Goal: Information Seeking & Learning: Learn about a topic

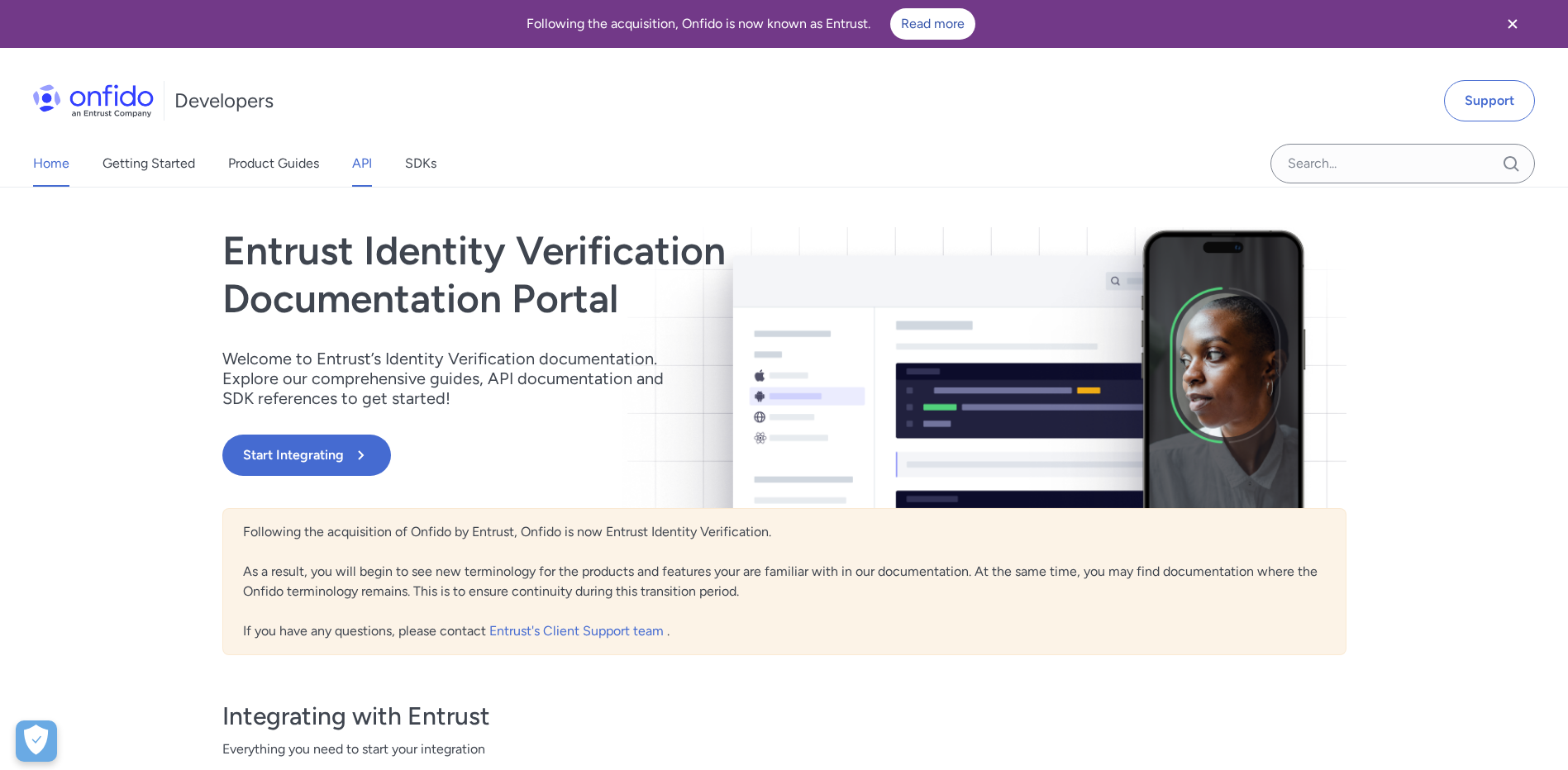
click at [354, 171] on link "API" at bounding box center [362, 163] width 20 height 47
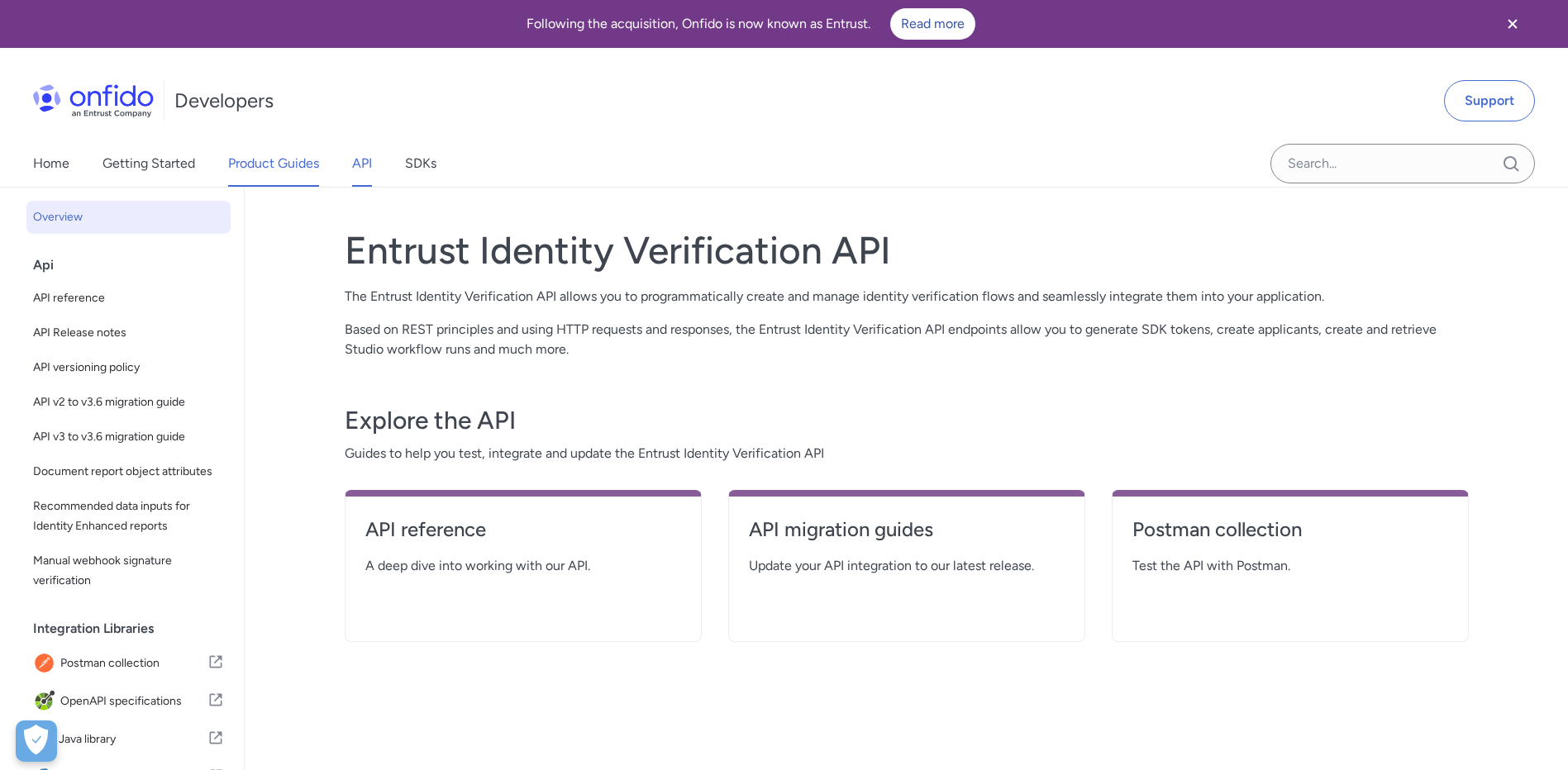
click at [263, 168] on link "Product Guides" at bounding box center [274, 163] width 91 height 47
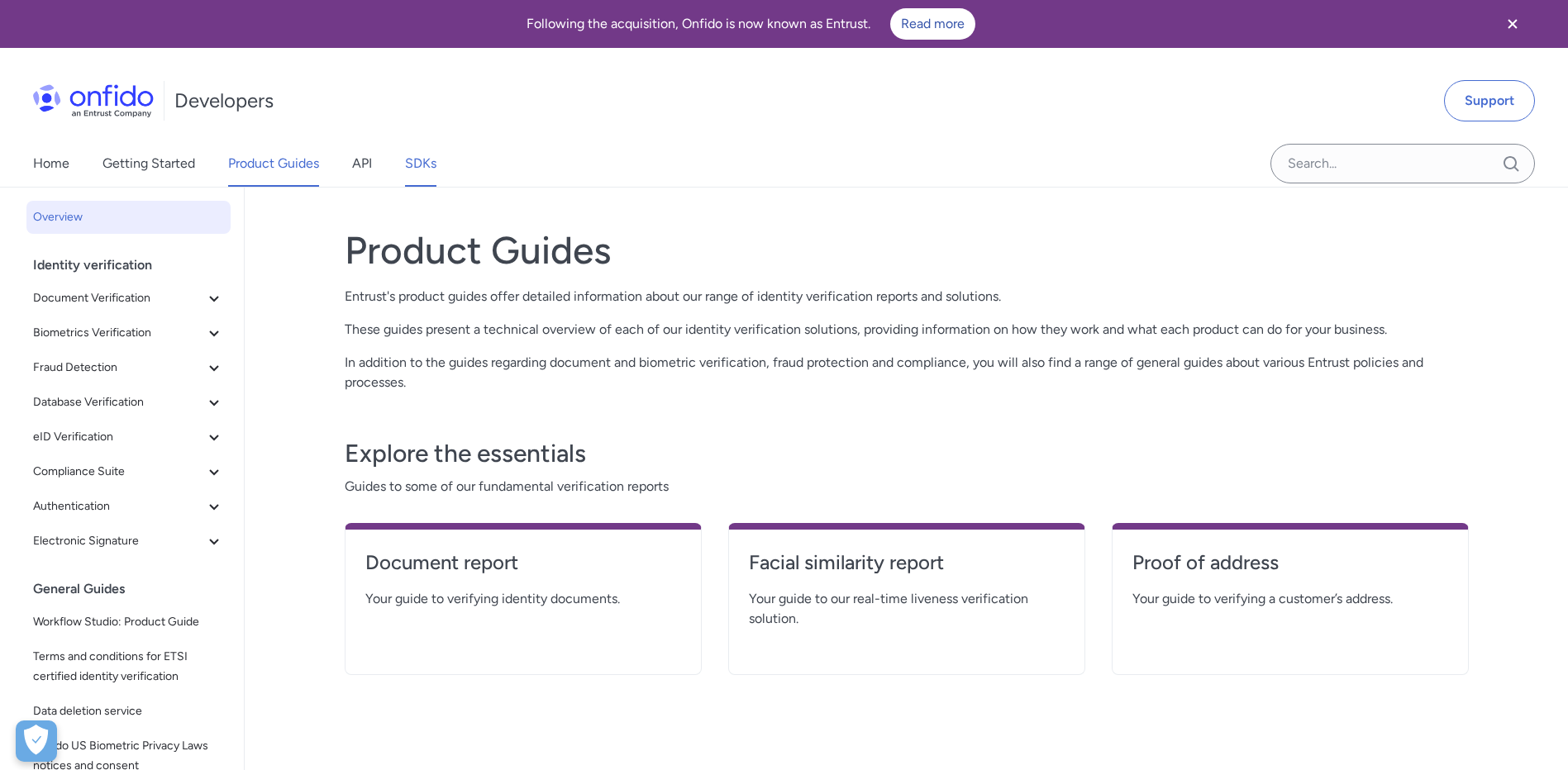
click at [434, 159] on link "SDKs" at bounding box center [421, 163] width 32 height 47
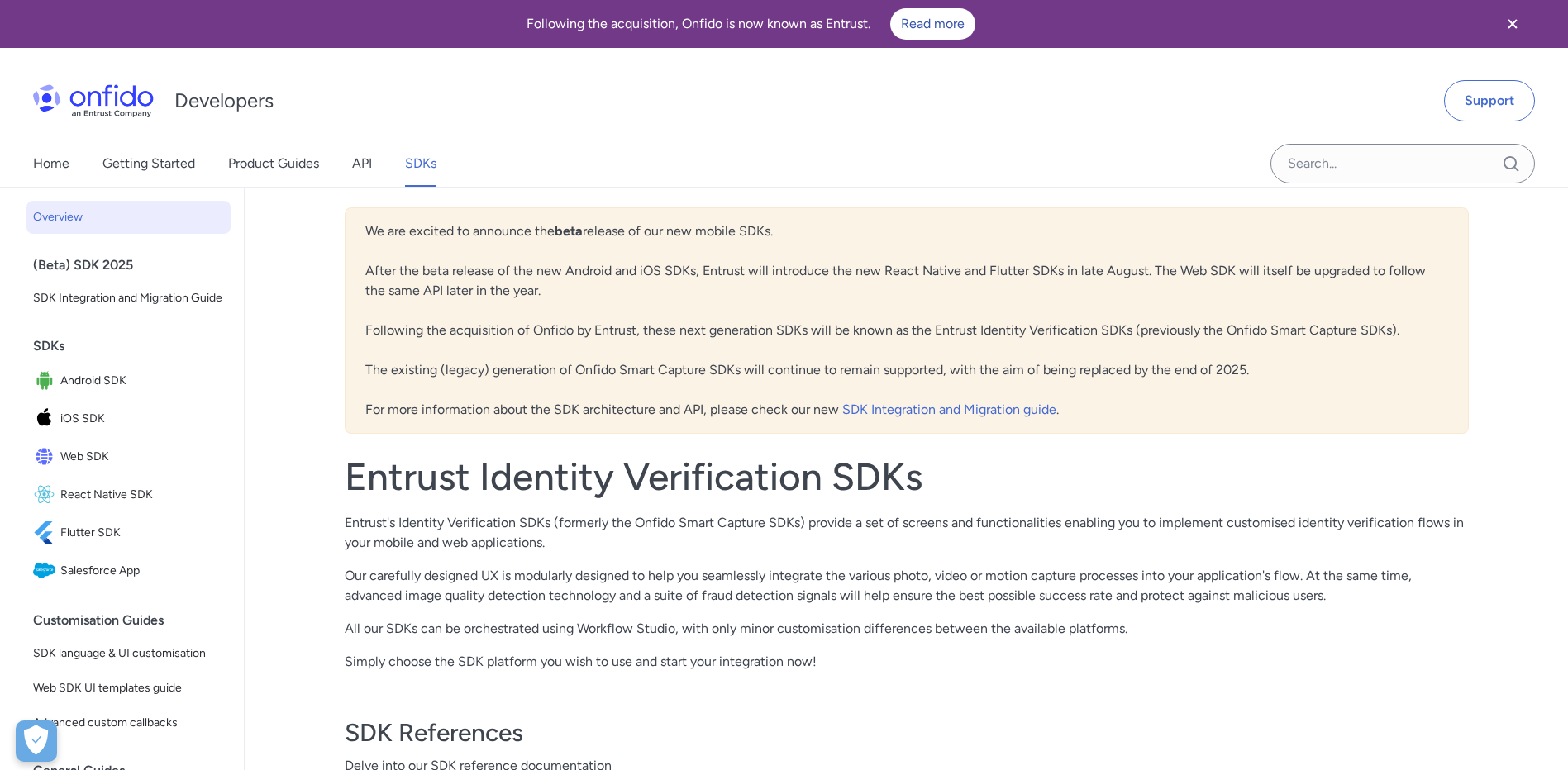
click at [119, 105] on img at bounding box center [92, 100] width 120 height 33
click at [111, 544] on span "Flutter SDK" at bounding box center [142, 533] width 164 height 23
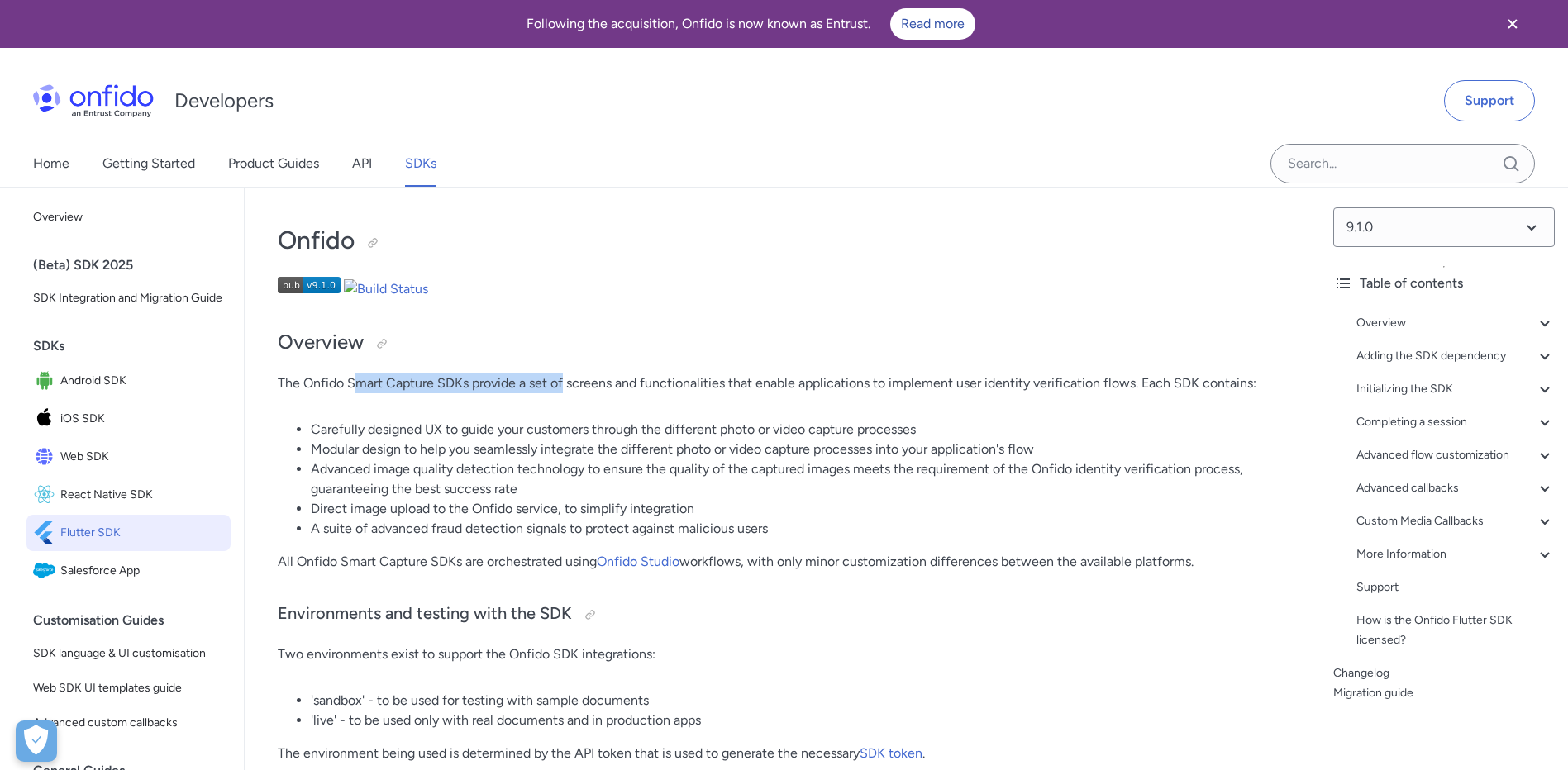
drag, startPoint x: 352, startPoint y: 383, endPoint x: 568, endPoint y: 382, distance: 216.0
click at [568, 382] on p "The Onfido Smart Capture SDKs provide a set of screens and functionalities that…" at bounding box center [783, 384] width 1010 height 20
drag, startPoint x: 568, startPoint y: 382, endPoint x: 591, endPoint y: 399, distance: 28.6
drag, startPoint x: 497, startPoint y: 560, endPoint x: 651, endPoint y: 556, distance: 154.1
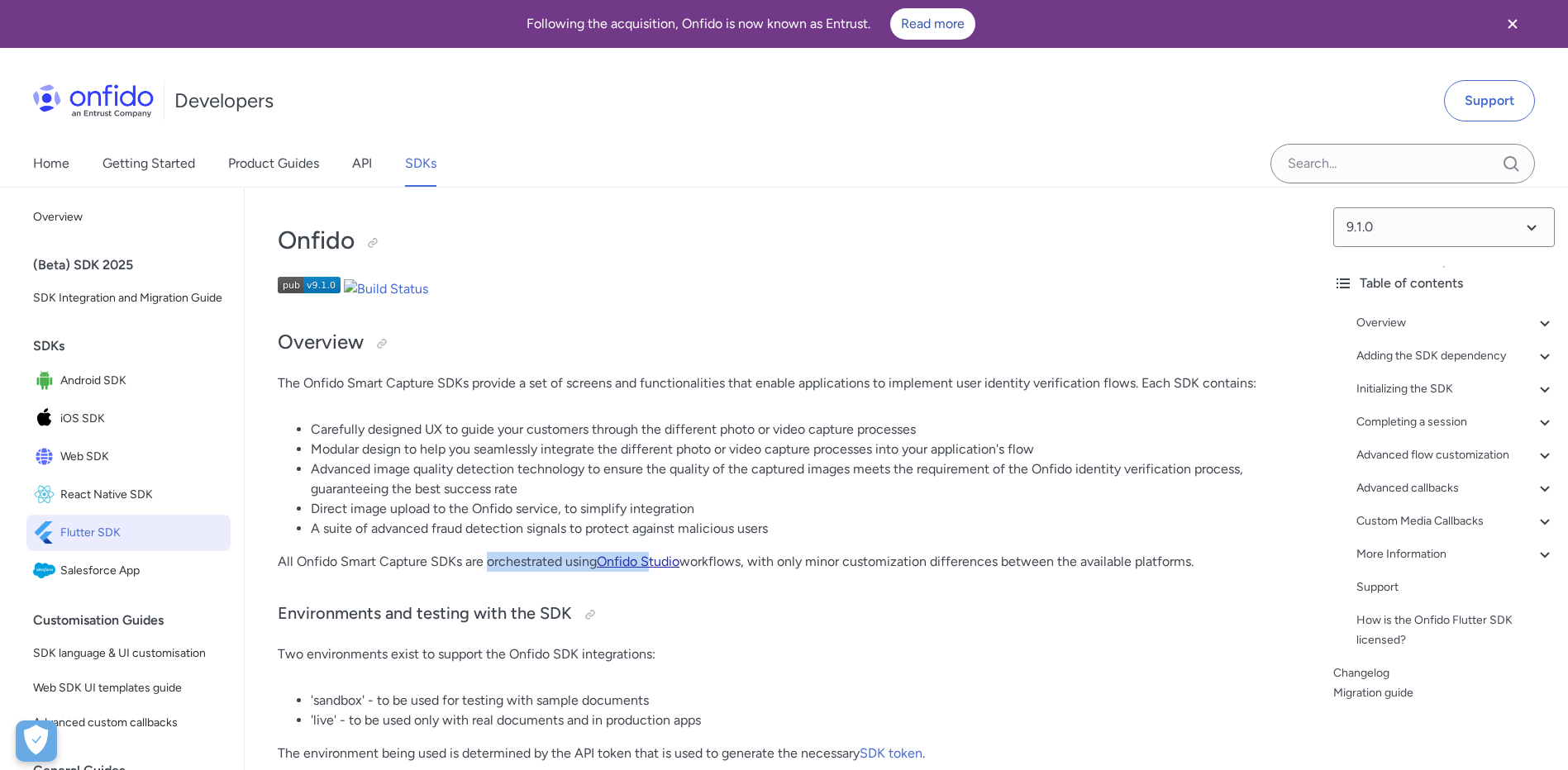
click at [651, 556] on p "All Onfido Smart Capture SDKs are orchestrated using Onfido Studio workflows, w…" at bounding box center [783, 562] width 1010 height 20
drag, startPoint x: 651, startPoint y: 556, endPoint x: 740, endPoint y: 558, distance: 89.0
click at [740, 558] on p "All Onfido Smart Capture SDKs are orchestrated using Onfido Studio workflows, w…" at bounding box center [783, 562] width 1010 height 20
drag, startPoint x: 451, startPoint y: 565, endPoint x: 858, endPoint y: 565, distance: 407.0
click at [858, 565] on p "All Onfido Smart Capture SDKs are orchestrated using Onfido Studio workflows, w…" at bounding box center [783, 562] width 1010 height 20
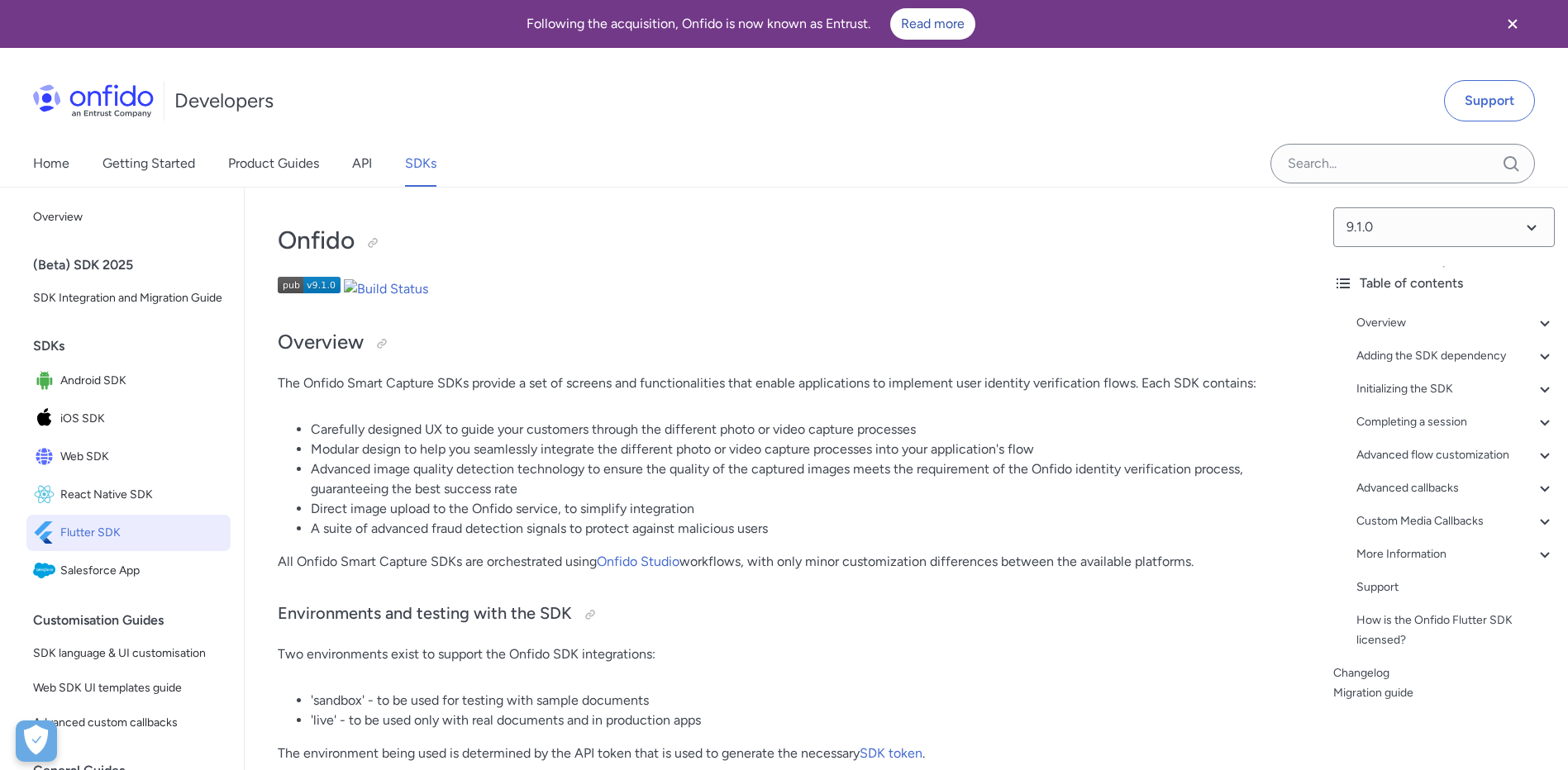
click at [862, 566] on p "All Onfido Smart Capture SDKs are orchestrated using Onfido Studio workflows, w…" at bounding box center [783, 562] width 1010 height 20
drag, startPoint x: 811, startPoint y: 567, endPoint x: 1201, endPoint y: 563, distance: 390.0
click at [1201, 563] on p "All Onfido Smart Capture SDKs are orchestrated using Onfido Studio workflows, w…" at bounding box center [783, 562] width 1010 height 20
click at [1202, 564] on p "All Onfido Smart Capture SDKs are orchestrated using Onfido Studio workflows, w…" at bounding box center [783, 562] width 1010 height 20
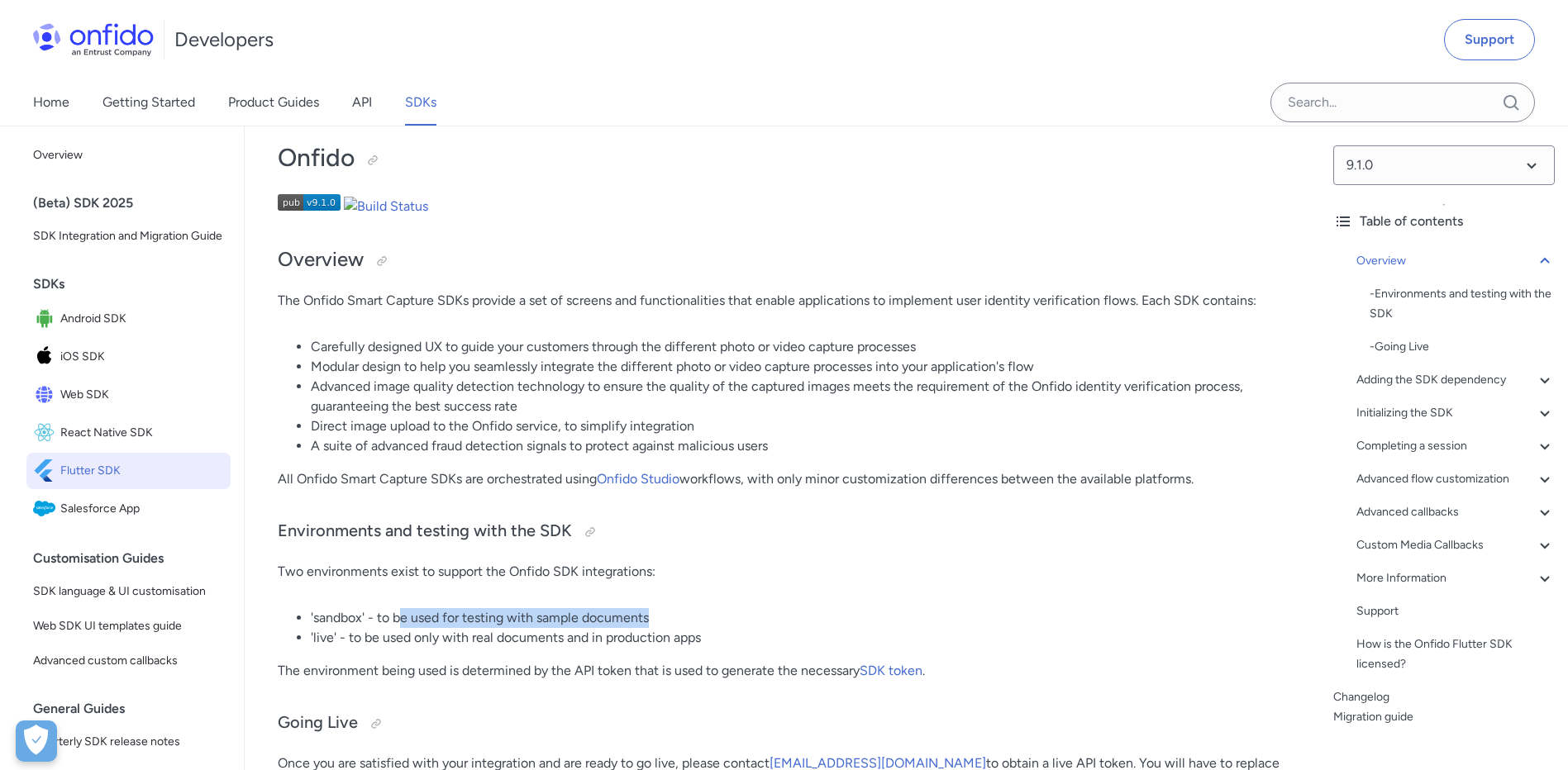
drag, startPoint x: 400, startPoint y: 616, endPoint x: 662, endPoint y: 599, distance: 262.6
drag, startPoint x: 662, startPoint y: 599, endPoint x: 633, endPoint y: 615, distance: 33.1
click at [636, 615] on li "'sandbox' - to be used for testing with sample documents" at bounding box center [799, 618] width 976 height 20
click at [531, 580] on p "Two environments exist to support the Onfido SDK integrations:" at bounding box center [783, 572] width 1010 height 20
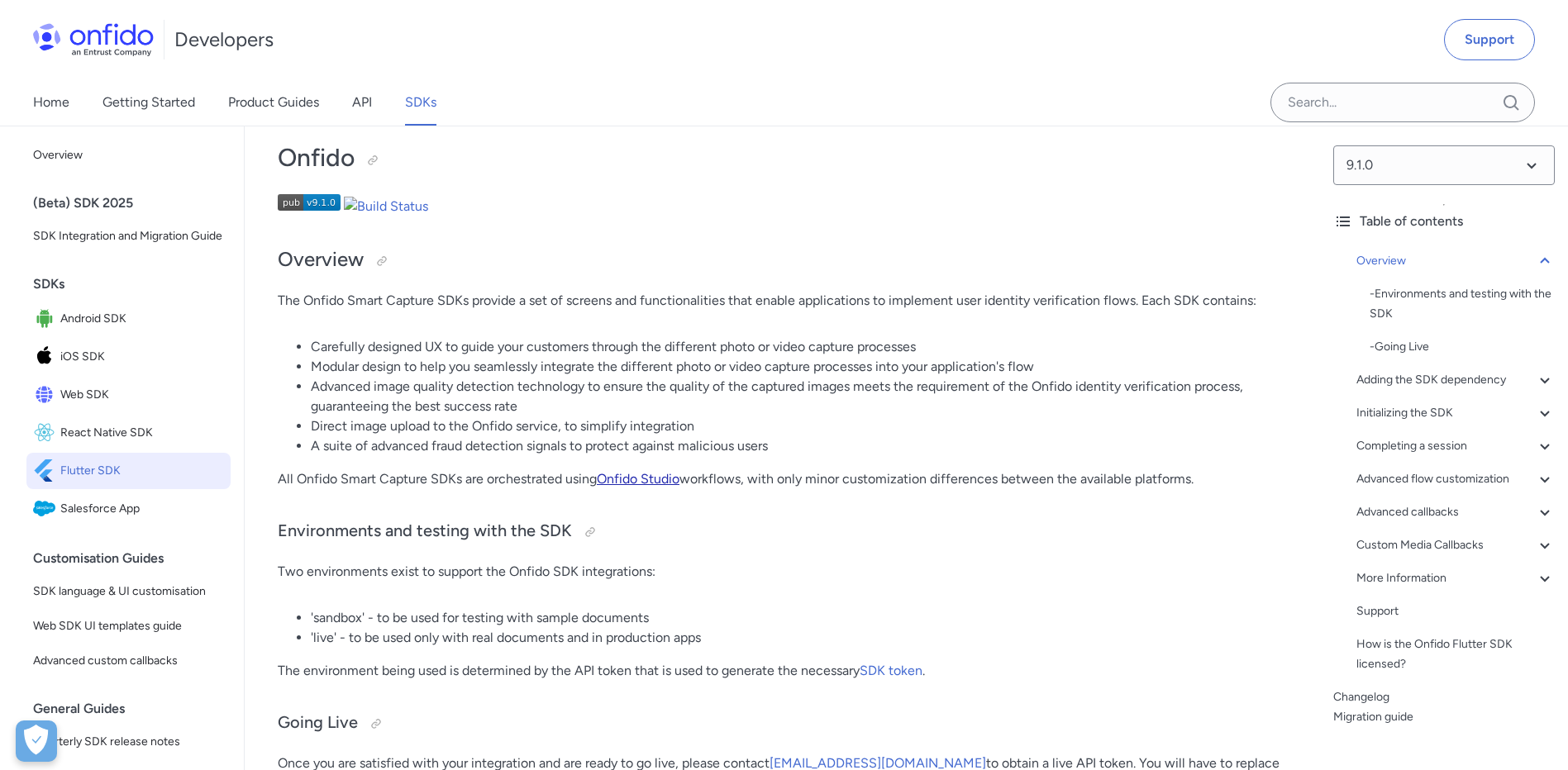
click at [627, 474] on link "Onfido Studio" at bounding box center [638, 479] width 82 height 16
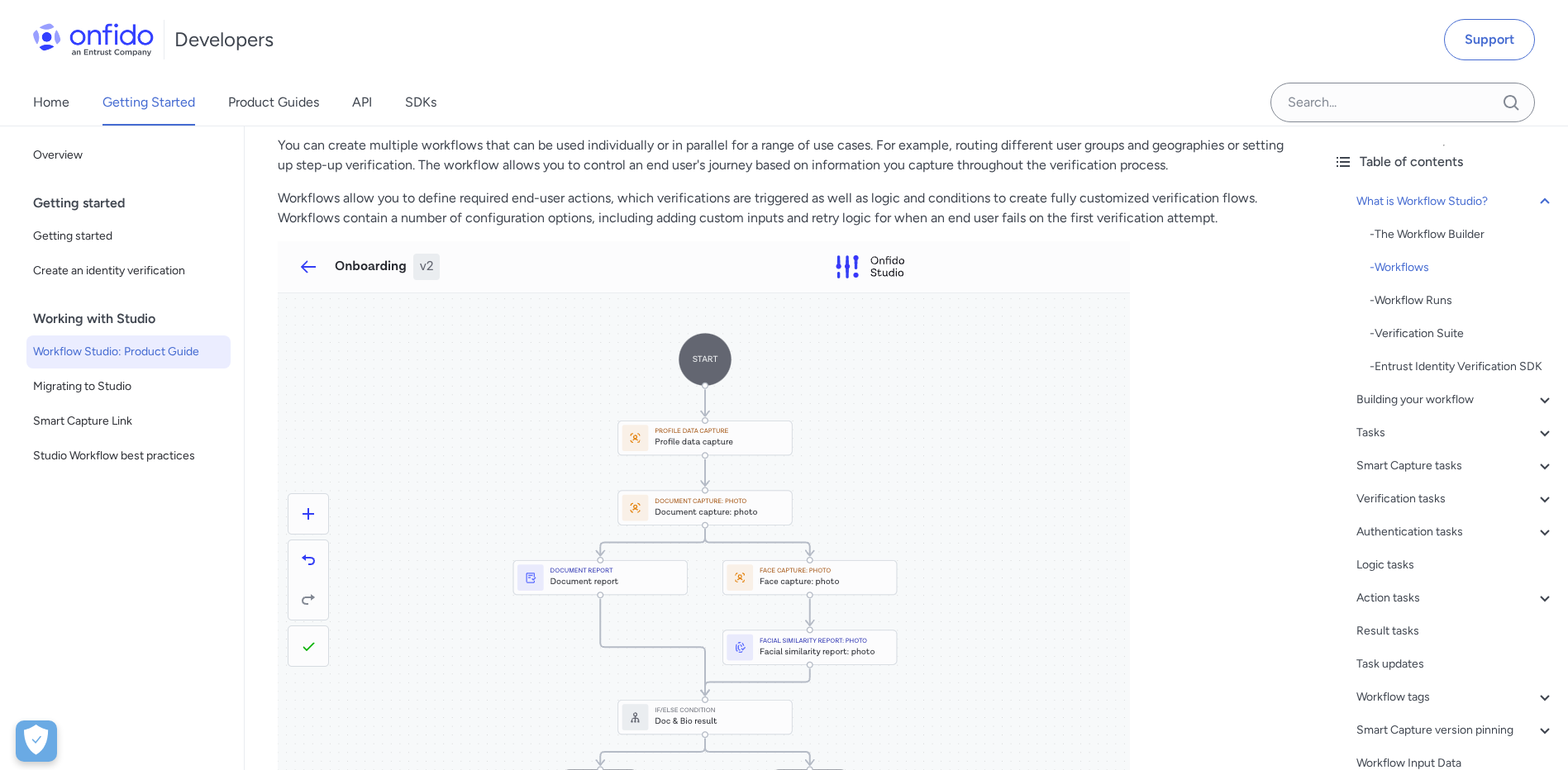
scroll to position [661, 0]
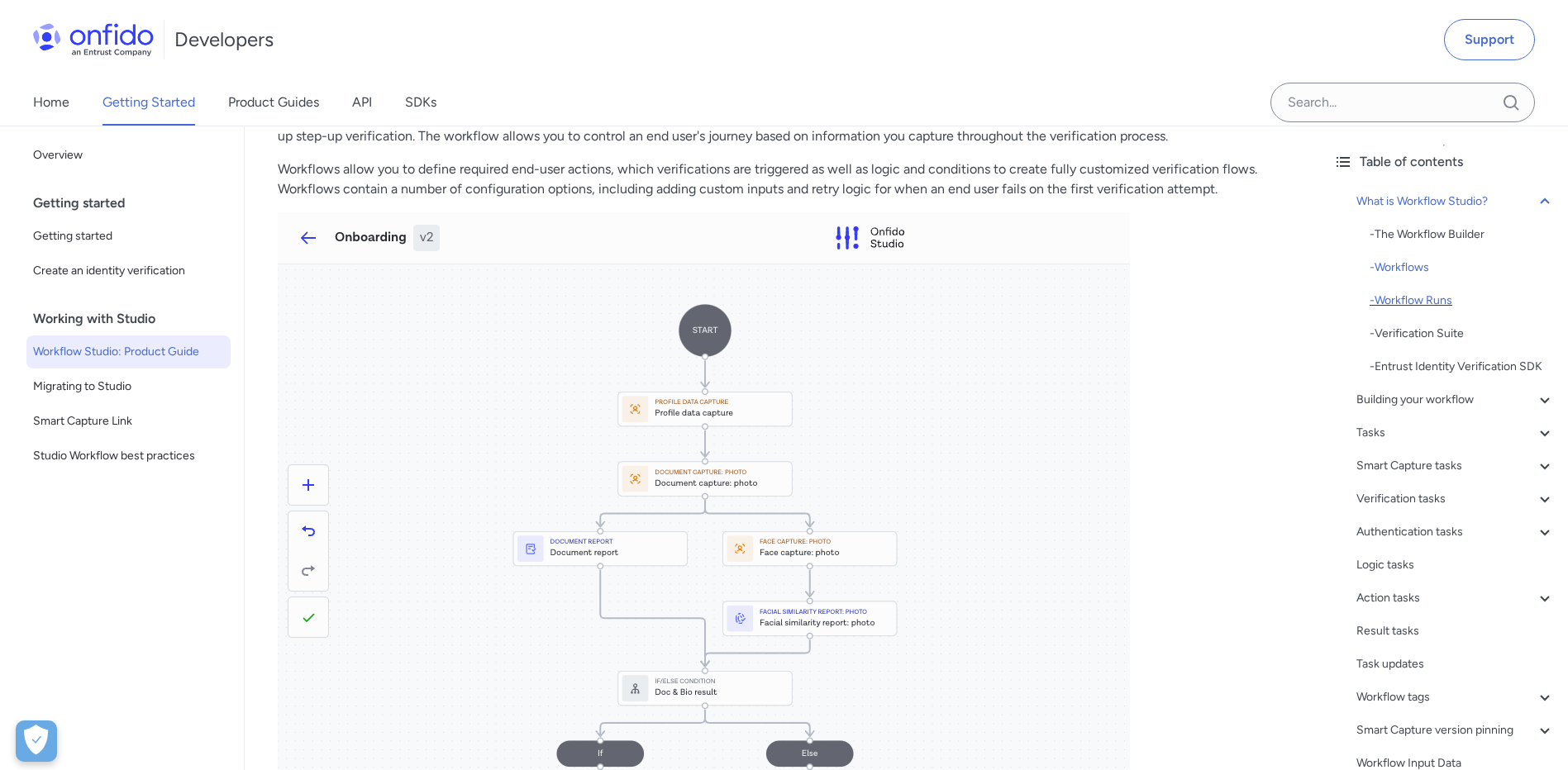
click at [1401, 306] on div "- Workflow Runs" at bounding box center [1462, 301] width 185 height 20
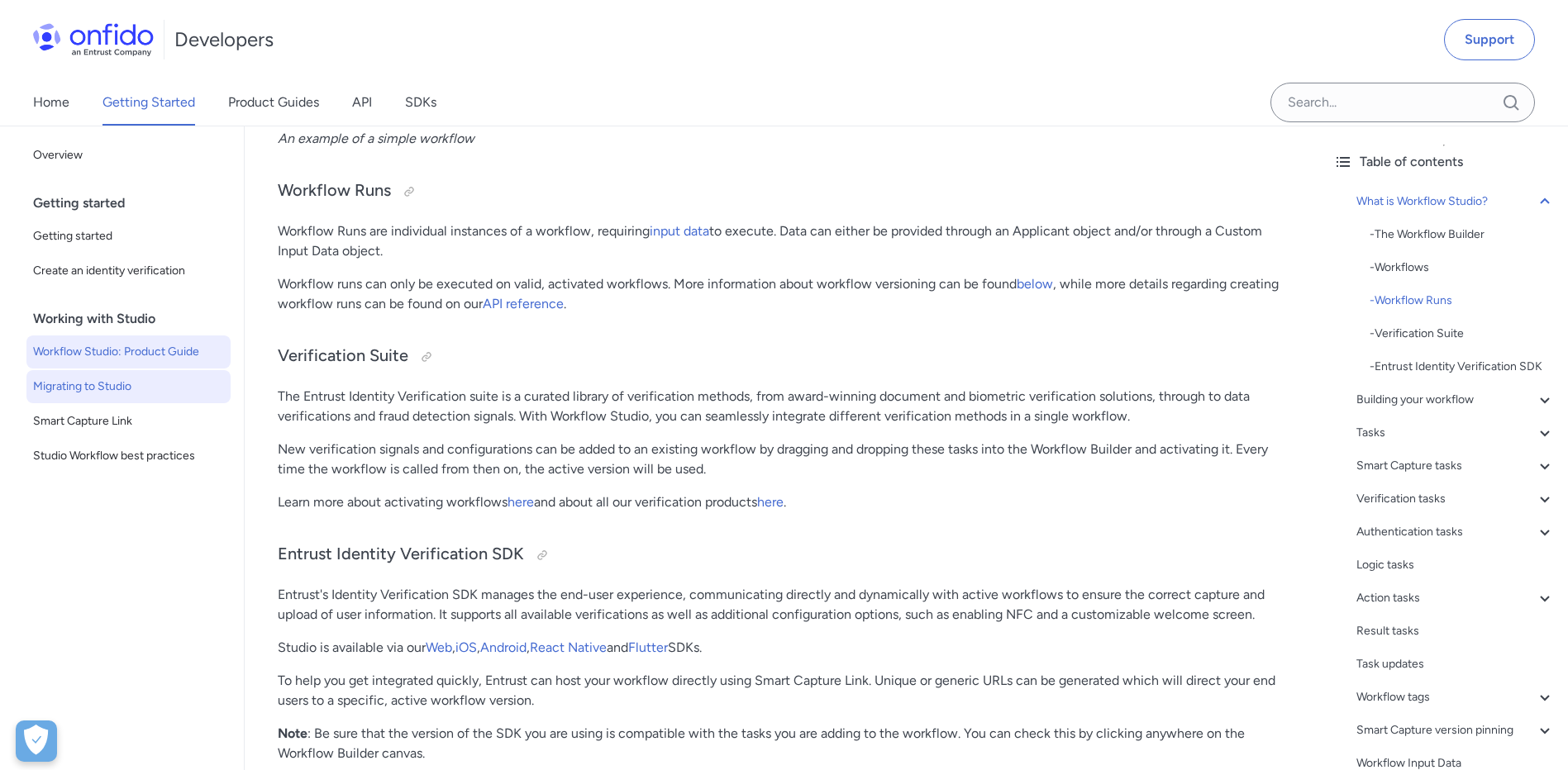
click at [112, 392] on span "Migrating to Studio" at bounding box center [128, 386] width 191 height 20
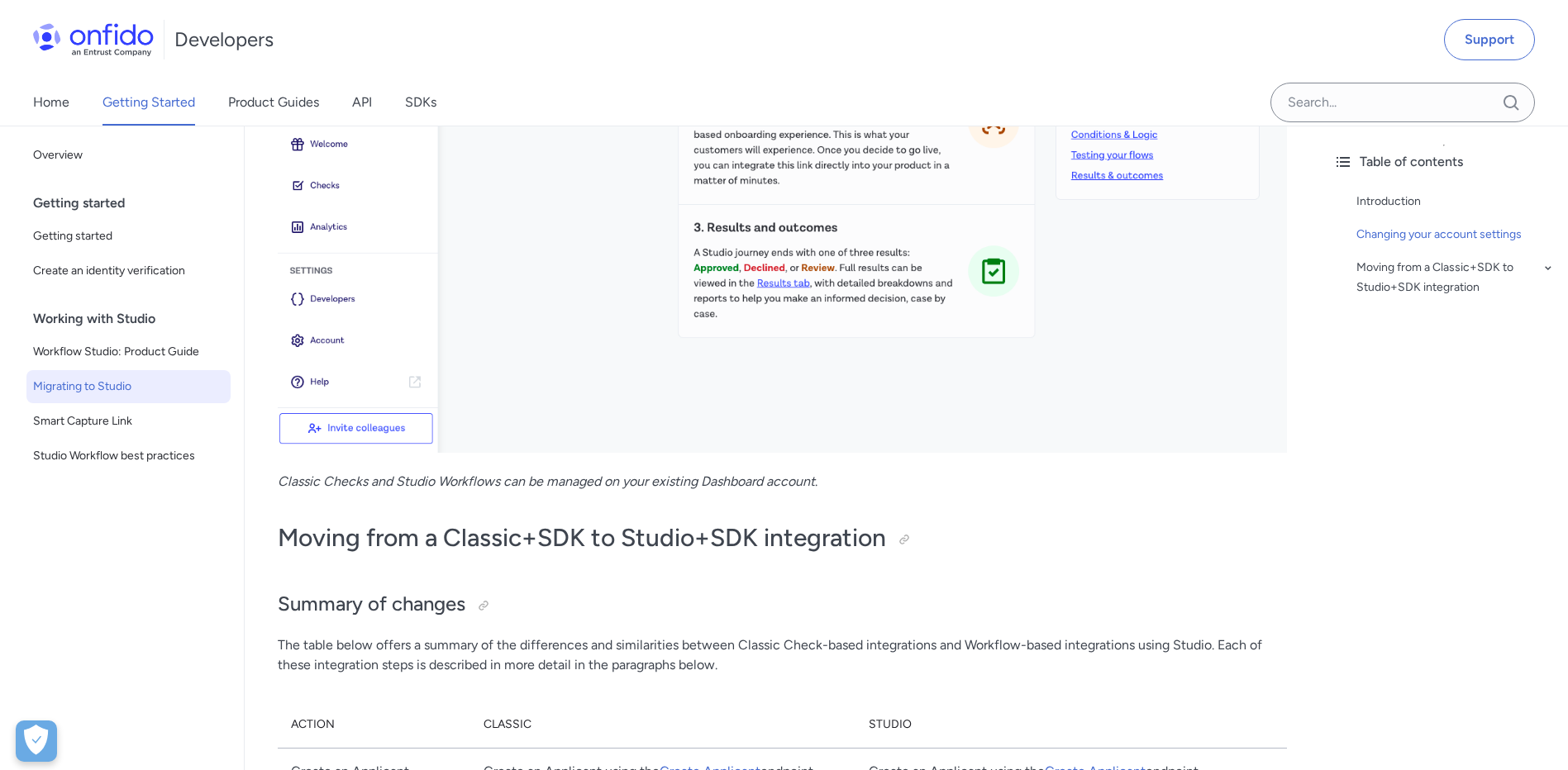
scroll to position [827, 0]
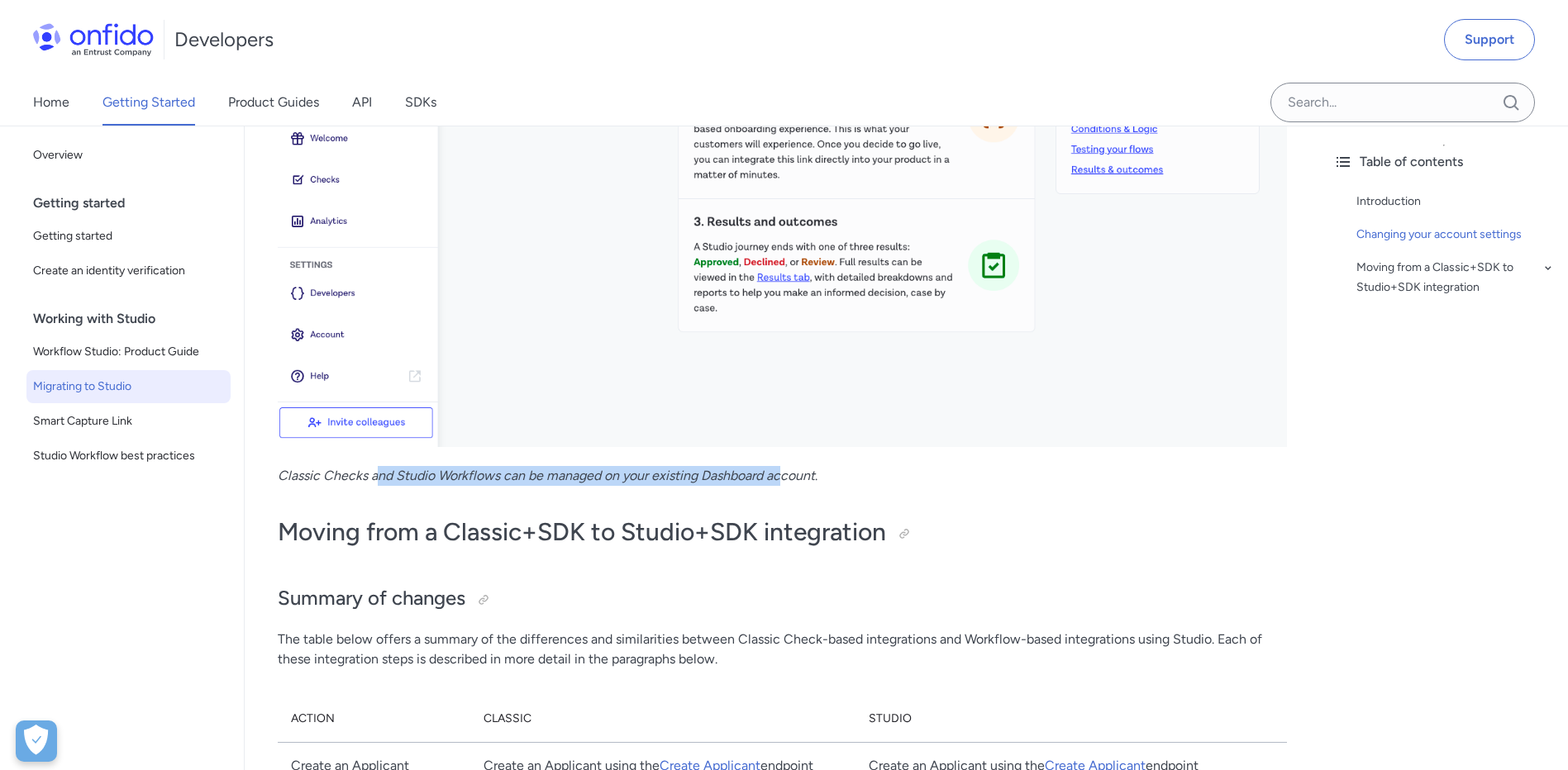
drag, startPoint x: 375, startPoint y: 478, endPoint x: 794, endPoint y: 491, distance: 419.2
drag, startPoint x: 794, startPoint y: 491, endPoint x: 753, endPoint y: 543, distance: 66.2
click at [753, 543] on h1 "Moving from a Classic+SDK to Studio+SDK integration" at bounding box center [783, 532] width 1010 height 33
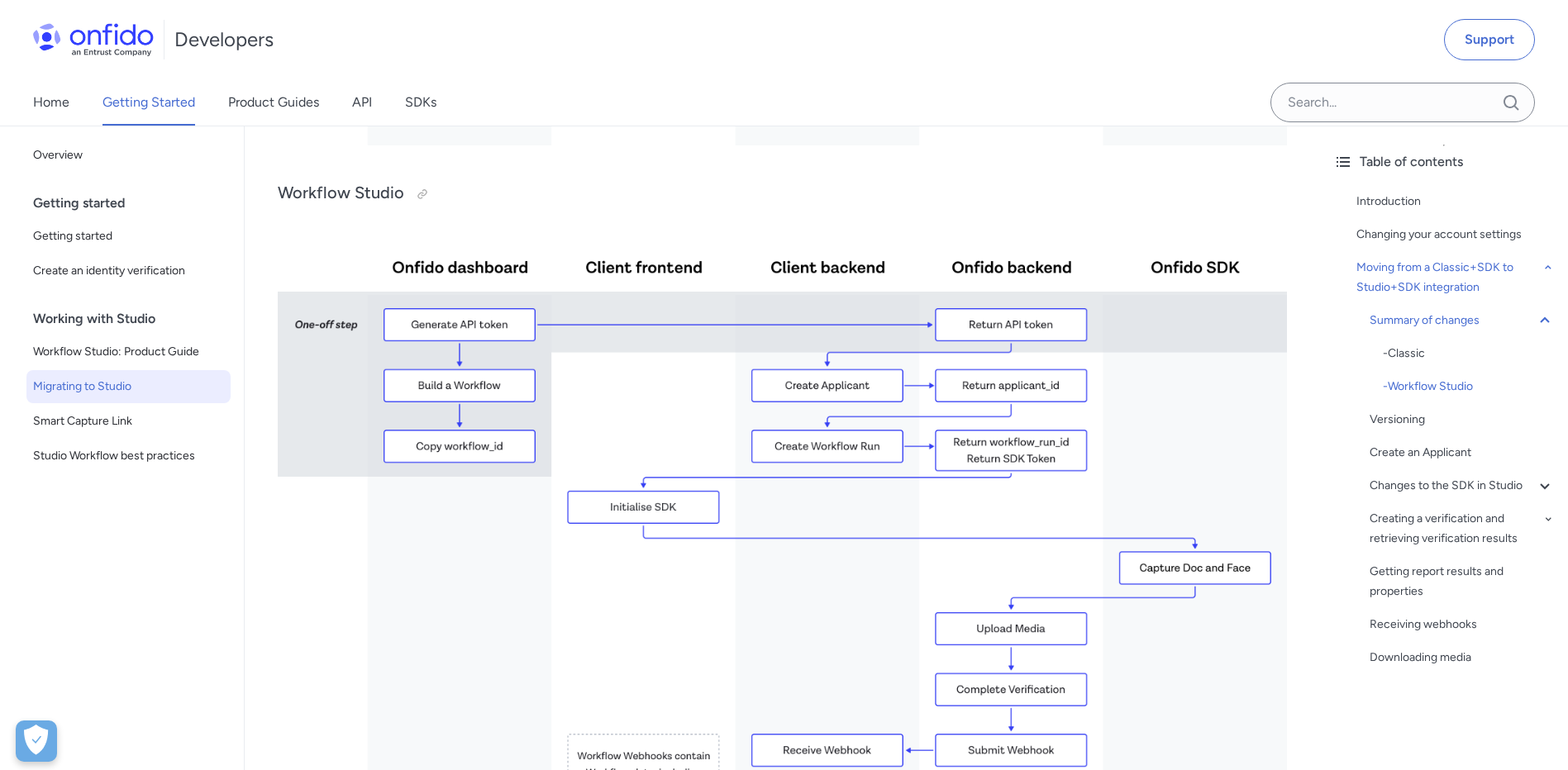
scroll to position [3306, 0]
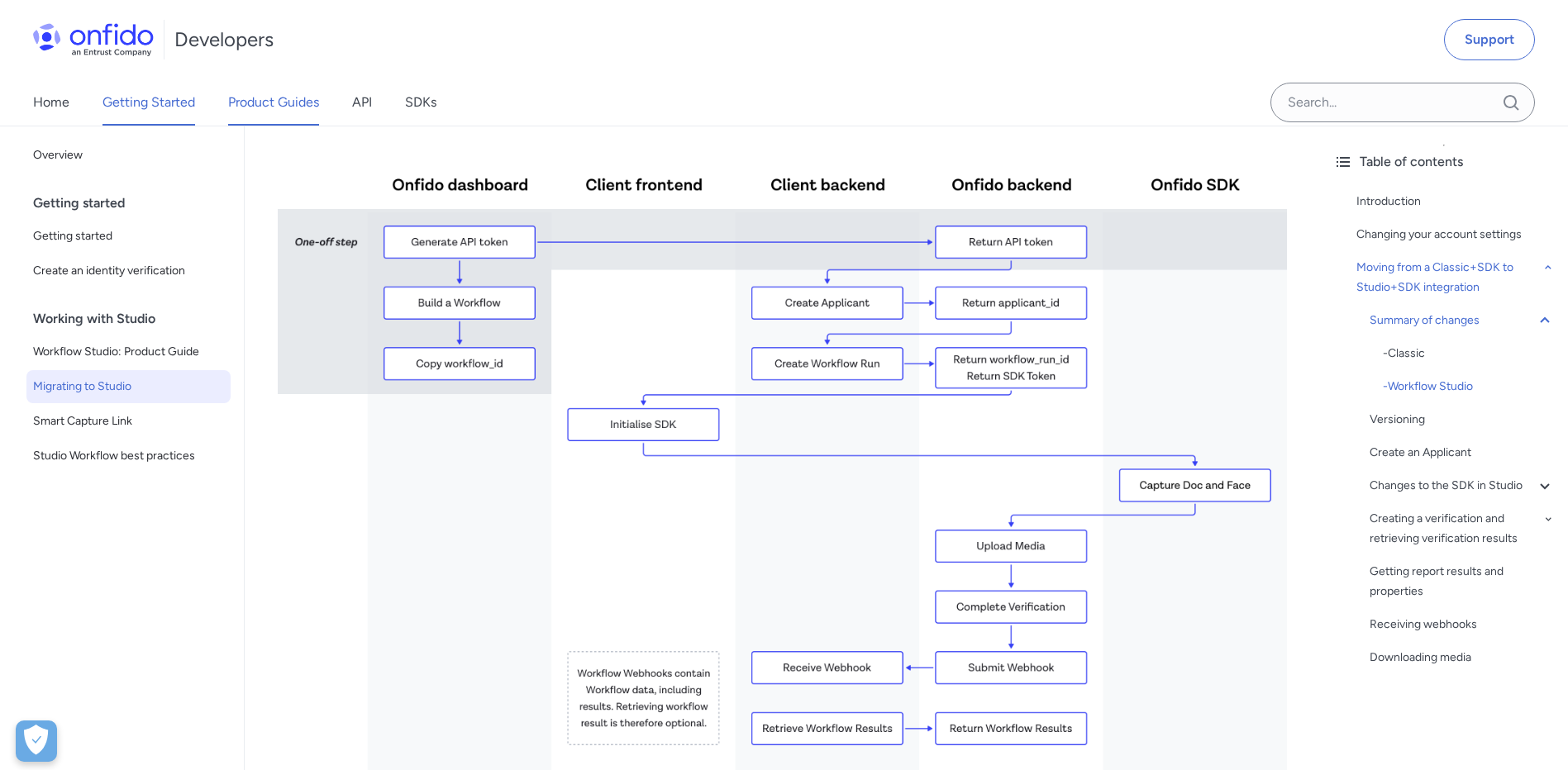
click at [246, 96] on link "Product Guides" at bounding box center [274, 102] width 91 height 47
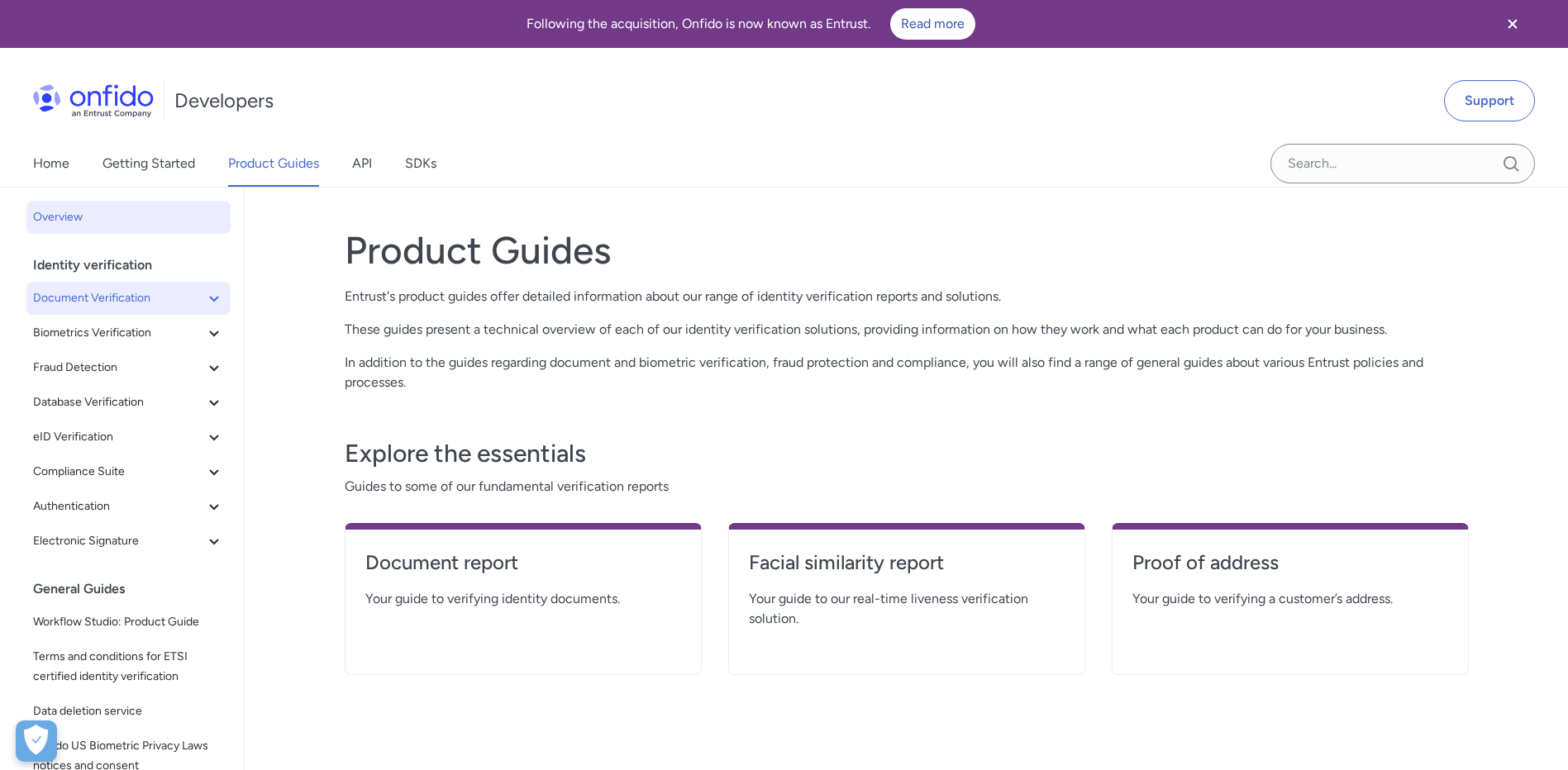
click at [204, 297] on icon at bounding box center [214, 298] width 20 height 20
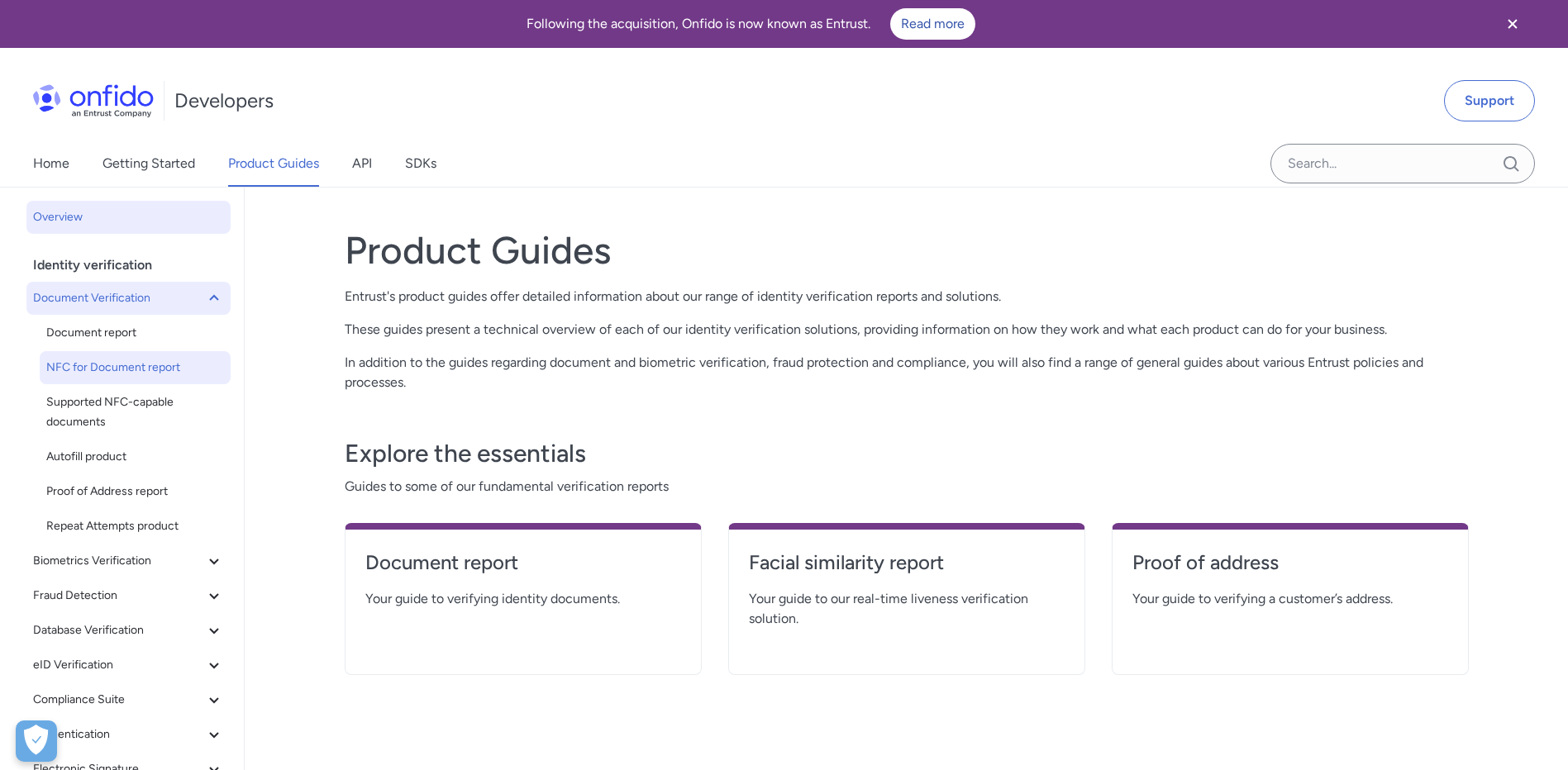
click at [173, 377] on span "NFC for Document report" at bounding box center [135, 368] width 178 height 20
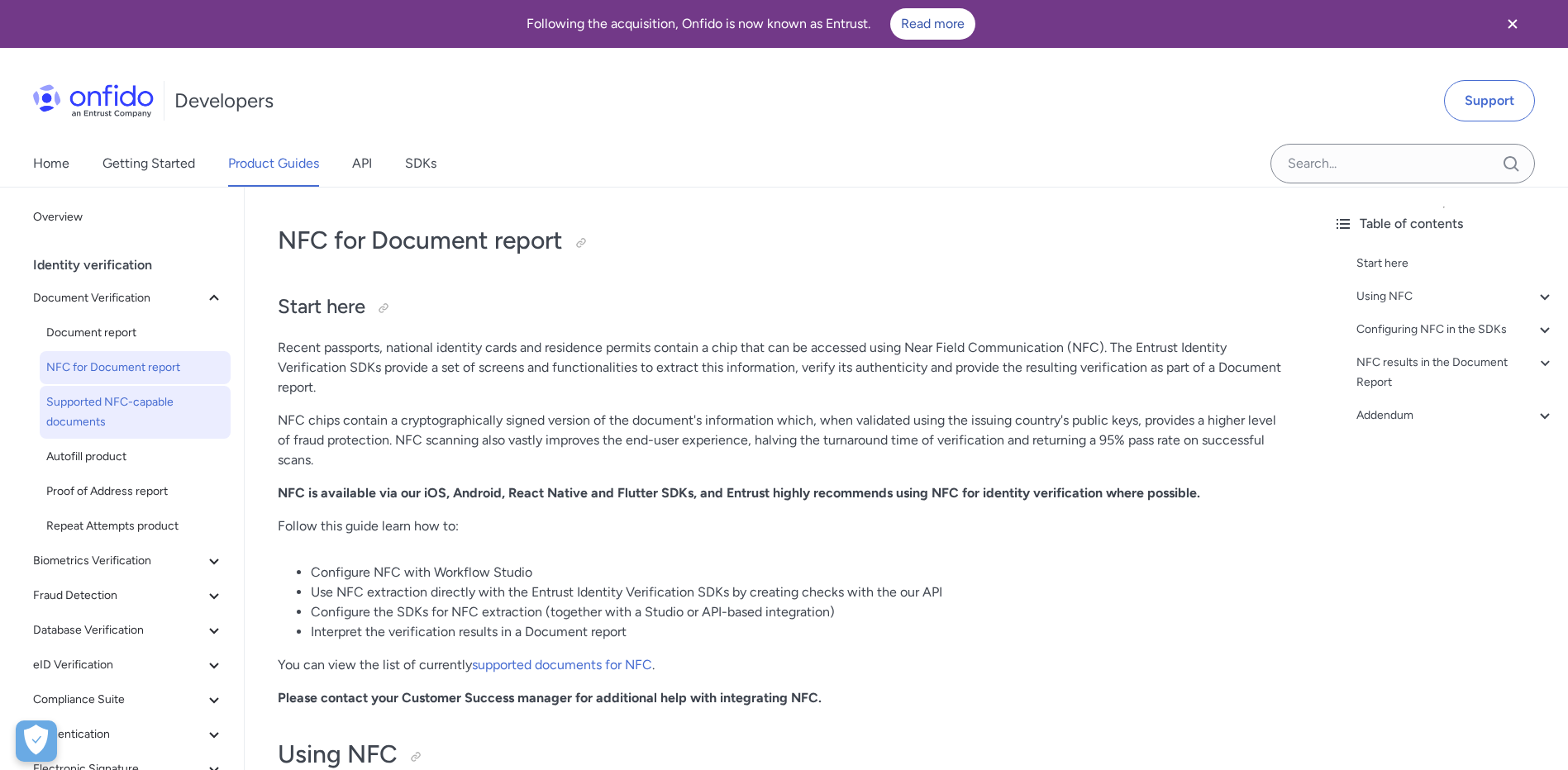
click at [151, 415] on span "Supported NFC-capable documents" at bounding box center [135, 412] width 178 height 40
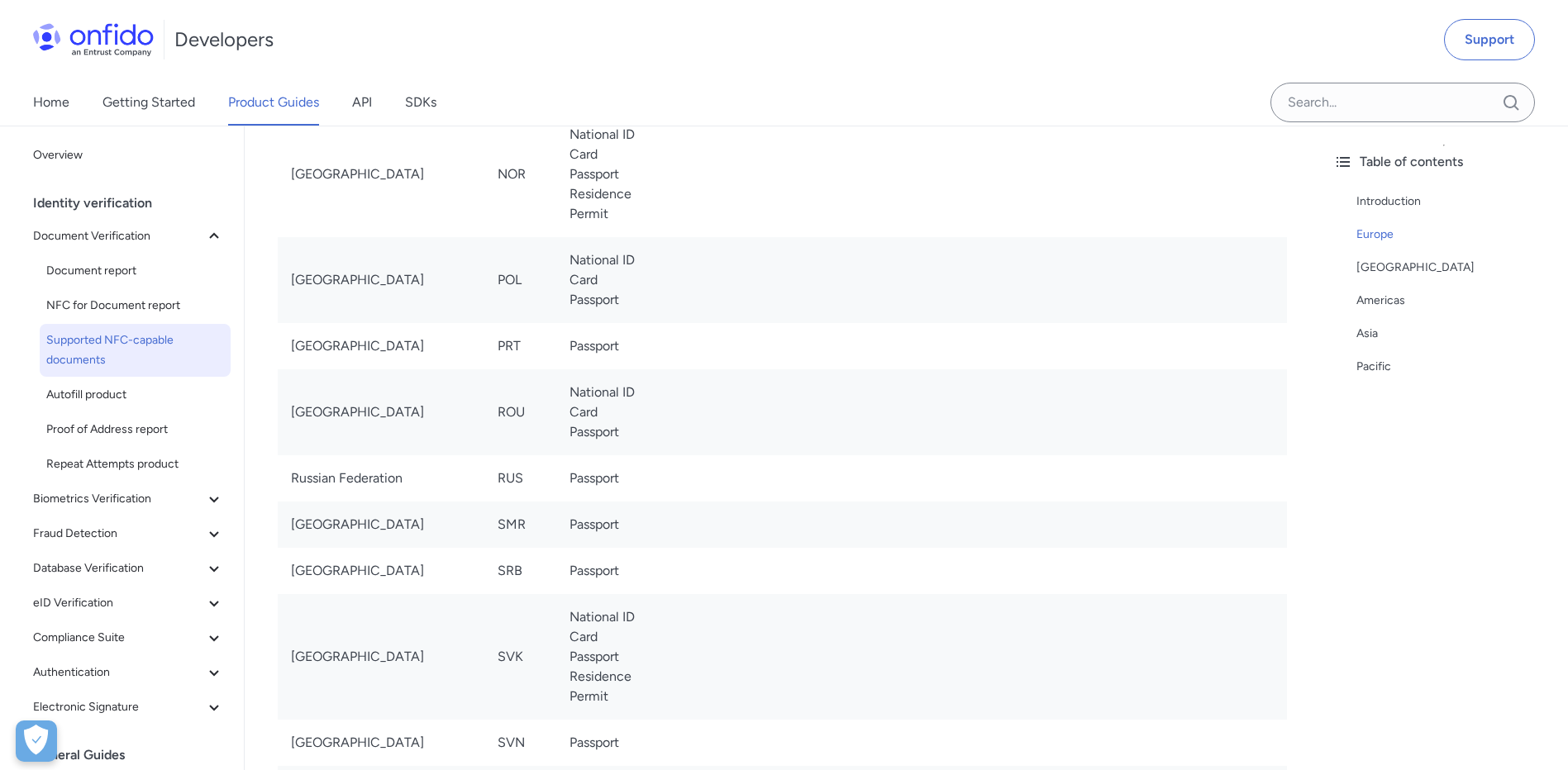
scroll to position [2645, 0]
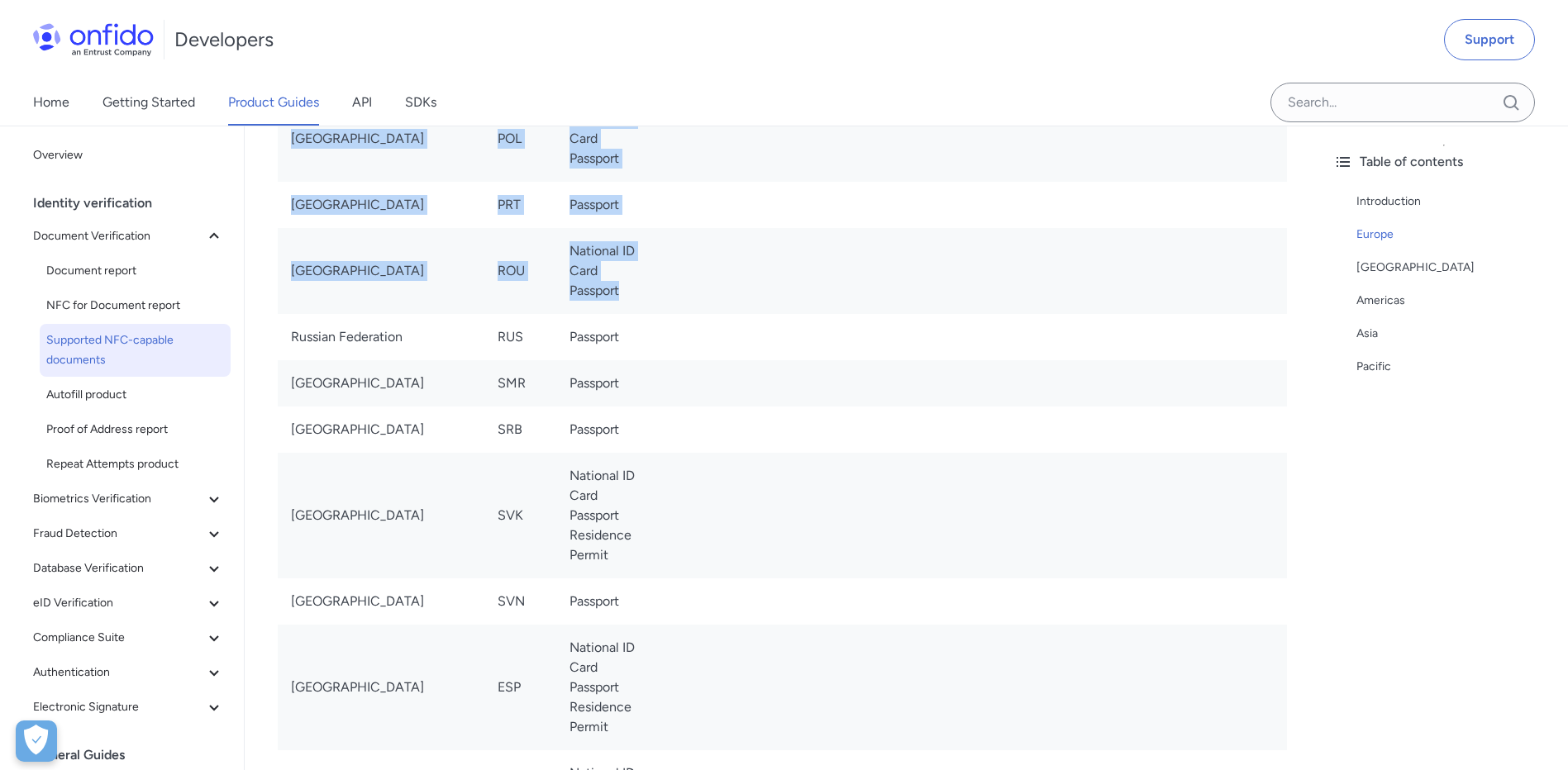
drag, startPoint x: 561, startPoint y: 311, endPoint x: 269, endPoint y: 278, distance: 293.9
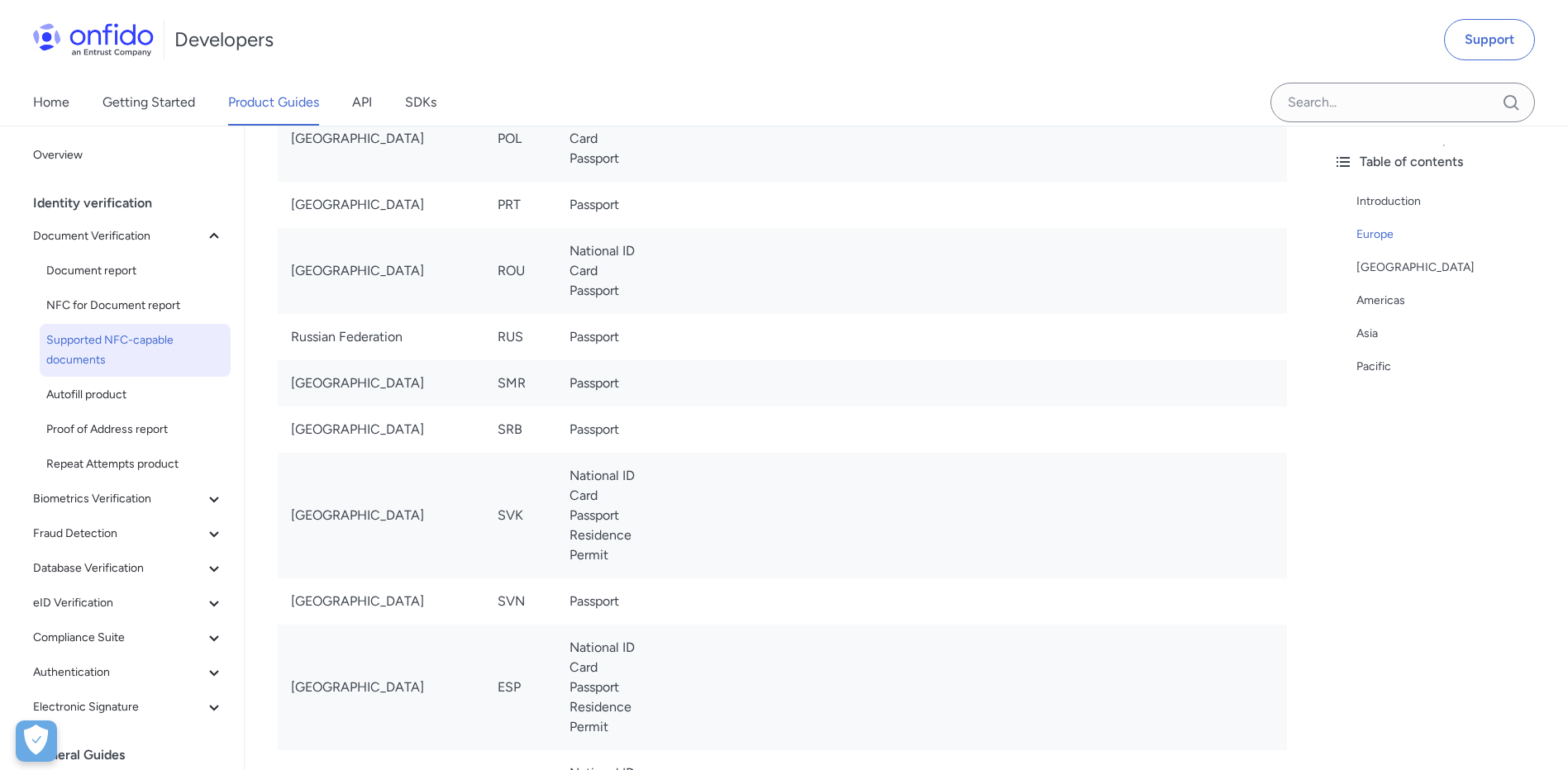
drag, startPoint x: 269, startPoint y: 278, endPoint x: 622, endPoint y: 297, distance: 353.5
click at [658, 297] on td at bounding box center [972, 271] width 629 height 86
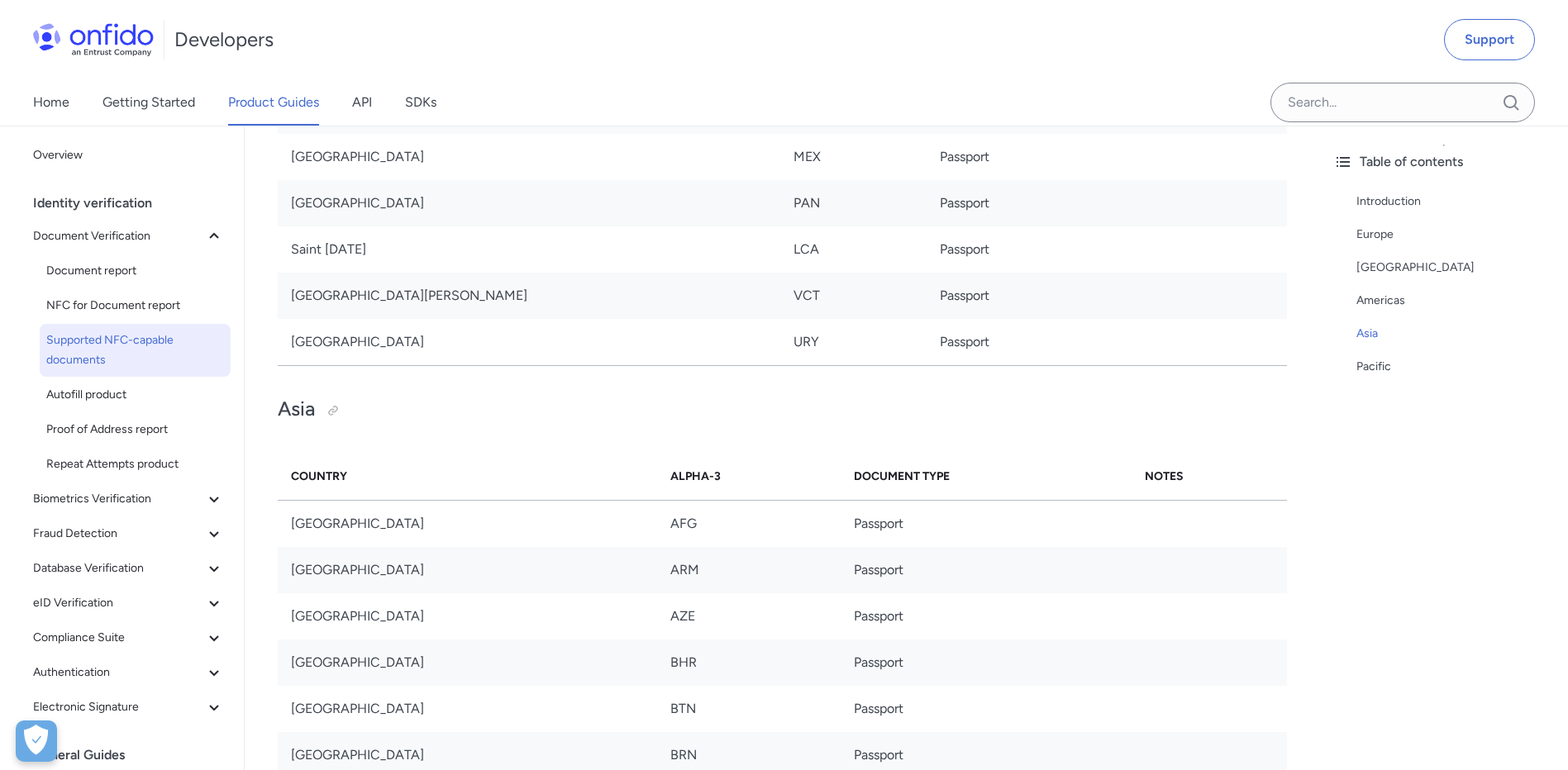
scroll to position [5621, 0]
drag, startPoint x: 292, startPoint y: 482, endPoint x: 1211, endPoint y: 479, distance: 919.0
click at [1211, 479] on tr "Country Alpha-3 Document Type Notes" at bounding box center [783, 478] width 1010 height 47
click at [627, 483] on th "Country" at bounding box center [468, 478] width 380 height 47
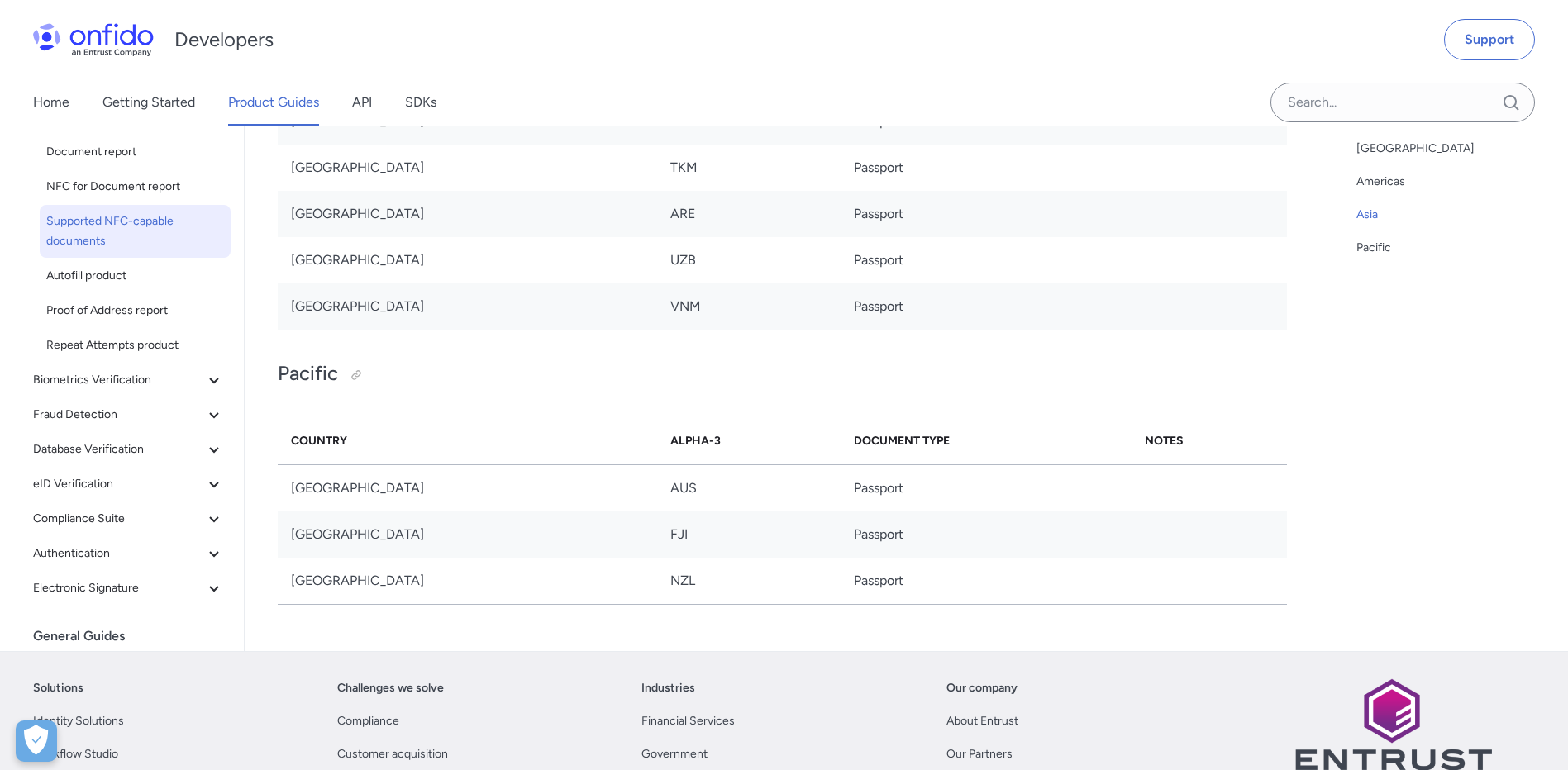
scroll to position [7439, 0]
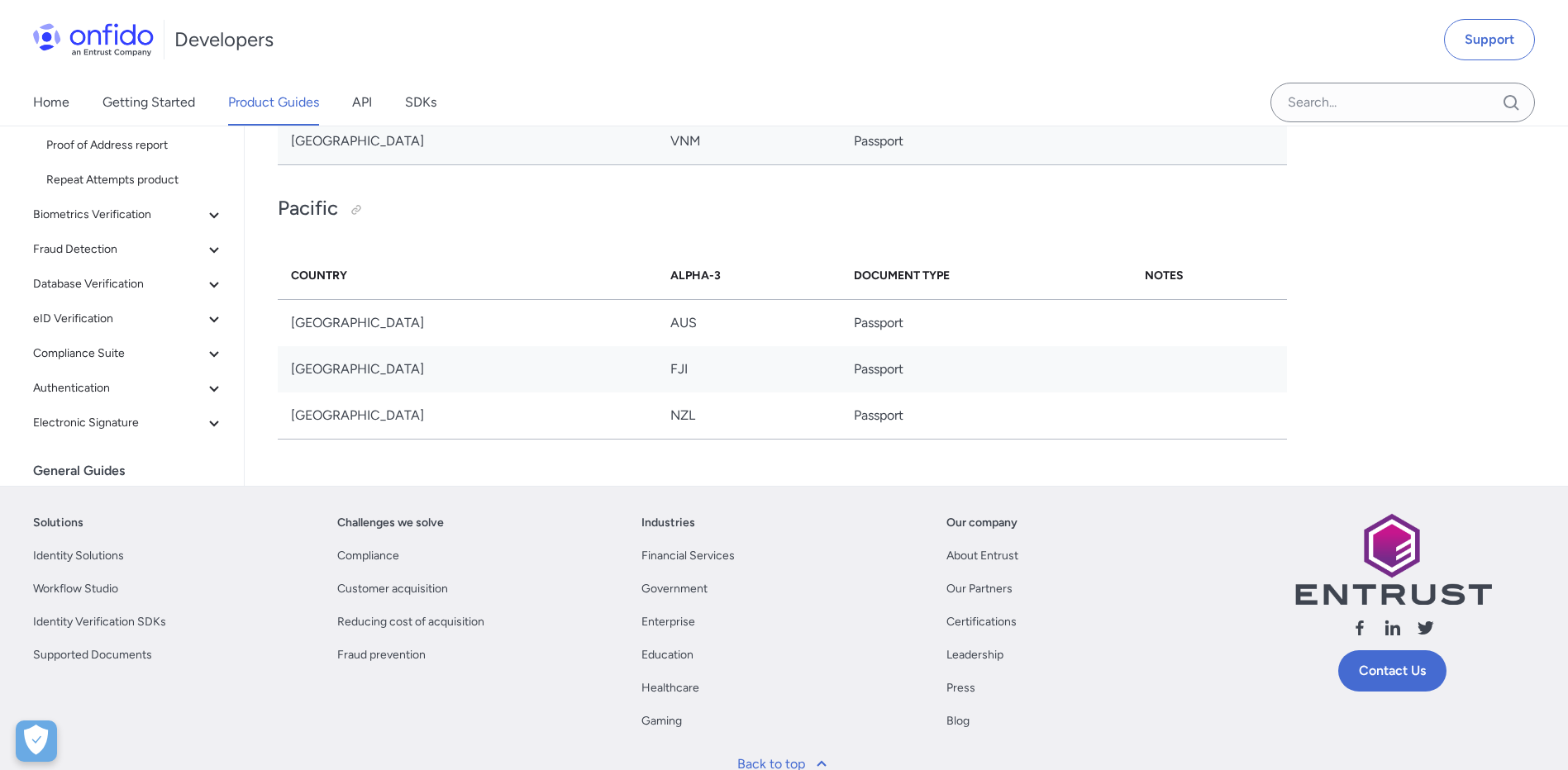
drag, startPoint x: 453, startPoint y: 436, endPoint x: 353, endPoint y: 445, distance: 100.4
click at [361, 551] on link "Compliance" at bounding box center [368, 556] width 62 height 20
